Goal: Information Seeking & Learning: Learn about a topic

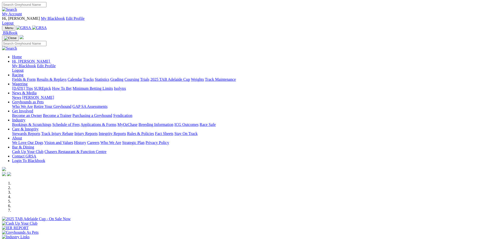
scroll to position [100, 0]
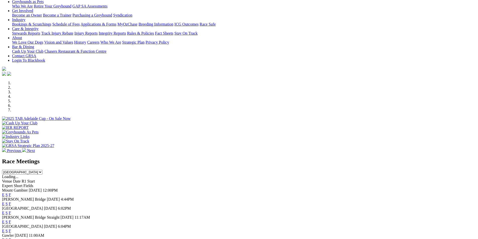
click at [11, 202] on link "F" at bounding box center [10, 204] width 2 height 4
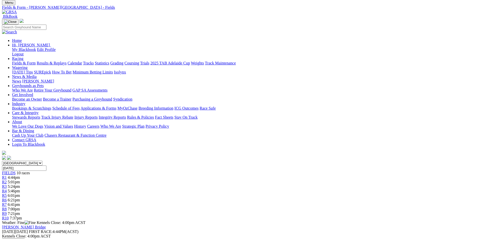
scroll to position [25, 0]
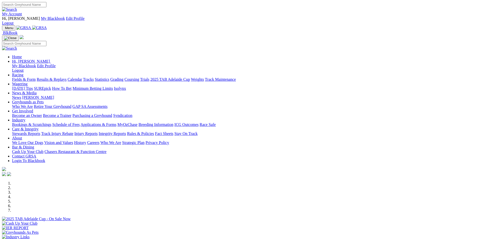
scroll to position [100, 0]
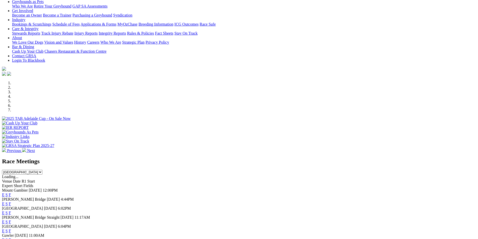
click at [11, 220] on link "F" at bounding box center [10, 222] width 2 height 4
